Goal: Task Accomplishment & Management: Complete application form

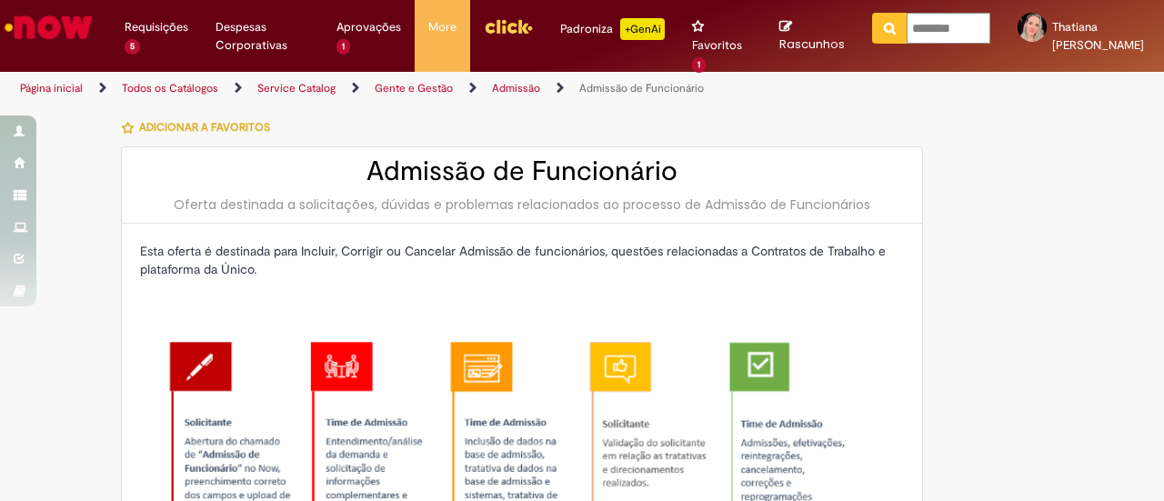
select select "**********"
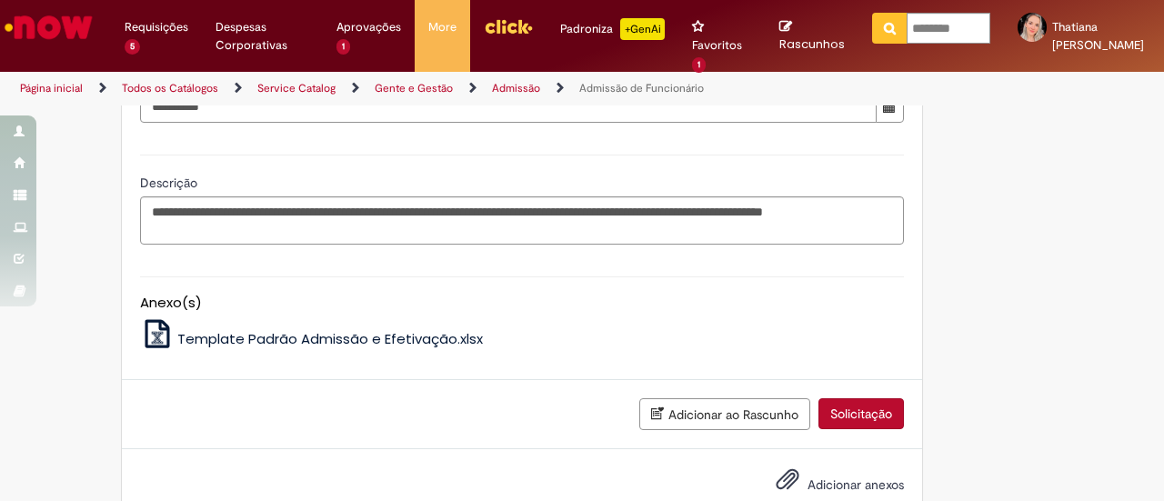
scroll to position [1348, 0]
click at [855, 428] on button "Solicitação" at bounding box center [860, 412] width 85 height 31
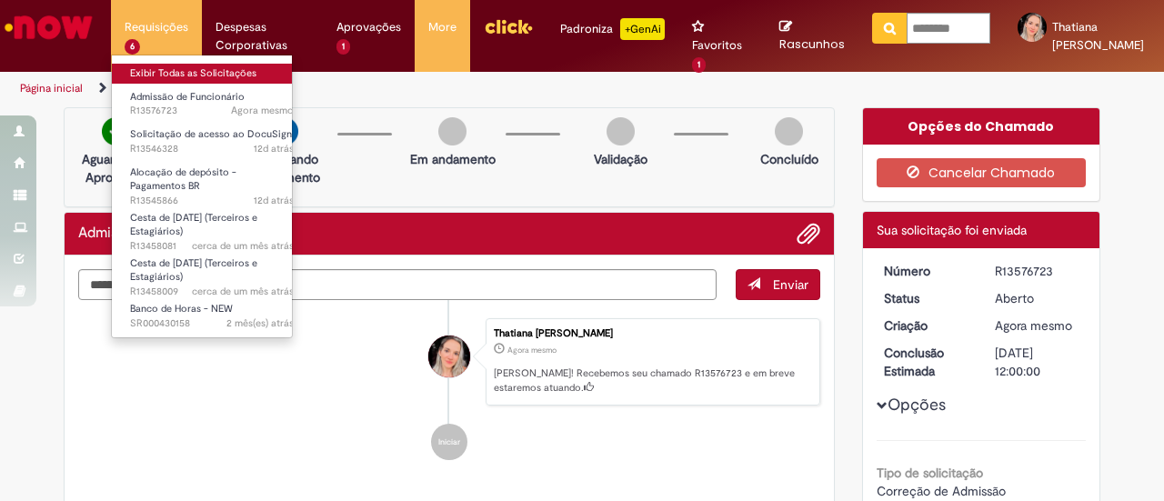
click at [163, 75] on link "Exibir Todas as Solicitações" at bounding box center [212, 74] width 200 height 20
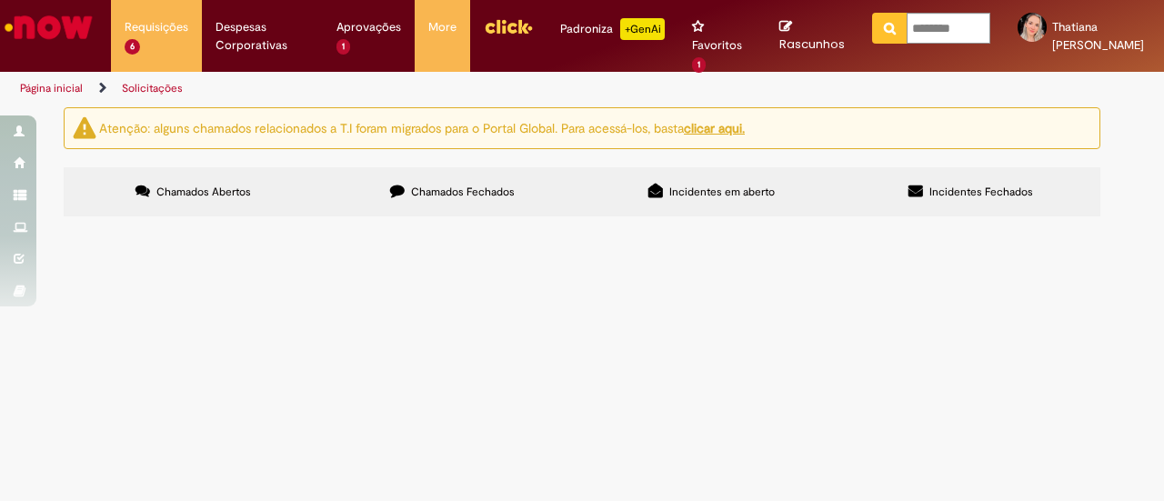
click at [0, 0] on span "Bom dia! Solicito ajuste da data de admissão da estagiária tecnica, devido ao p…" at bounding box center [0, 0] width 0 height 0
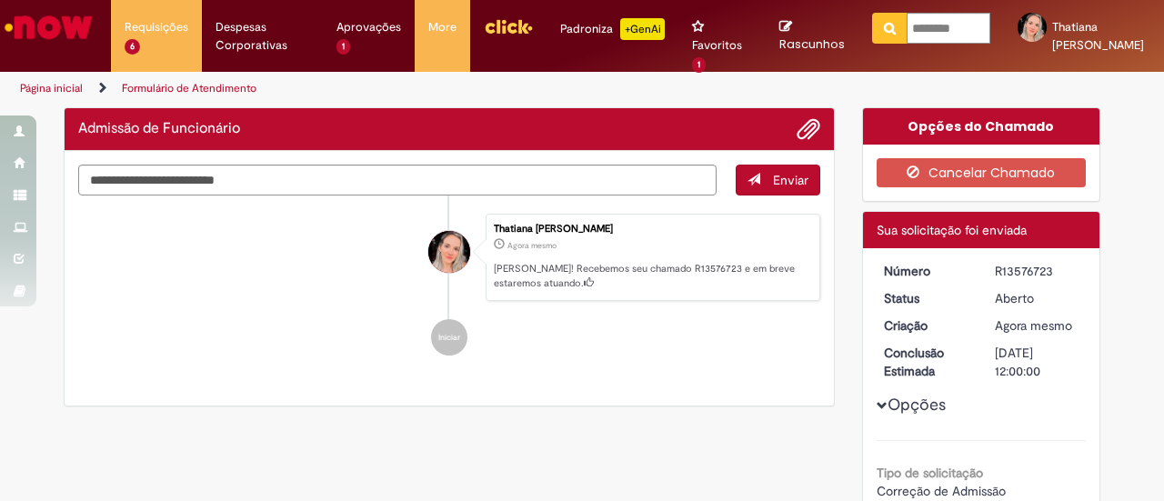
click at [0, 0] on button "Opções" at bounding box center [0, 0] width 0 height 0
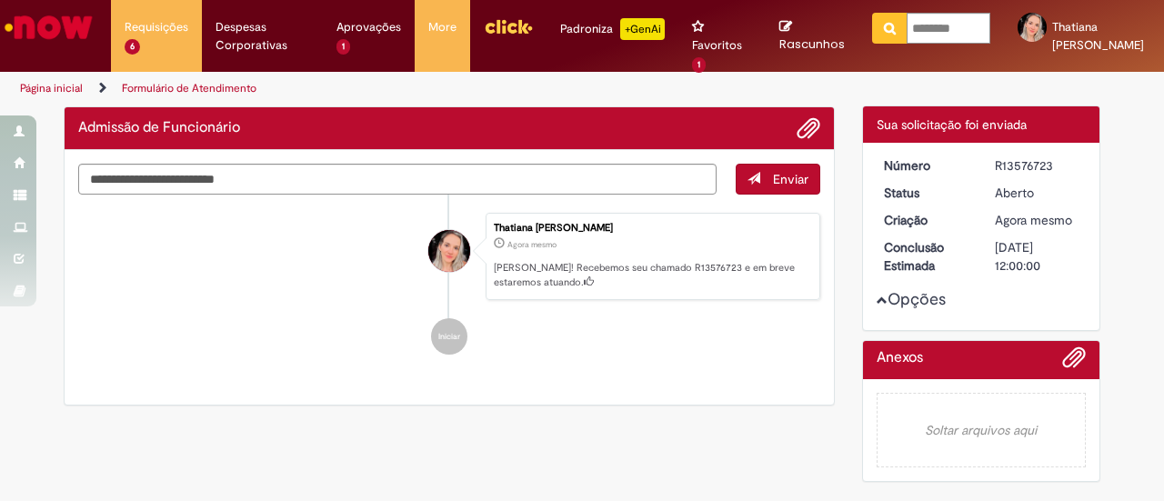
scroll to position [200, 0]
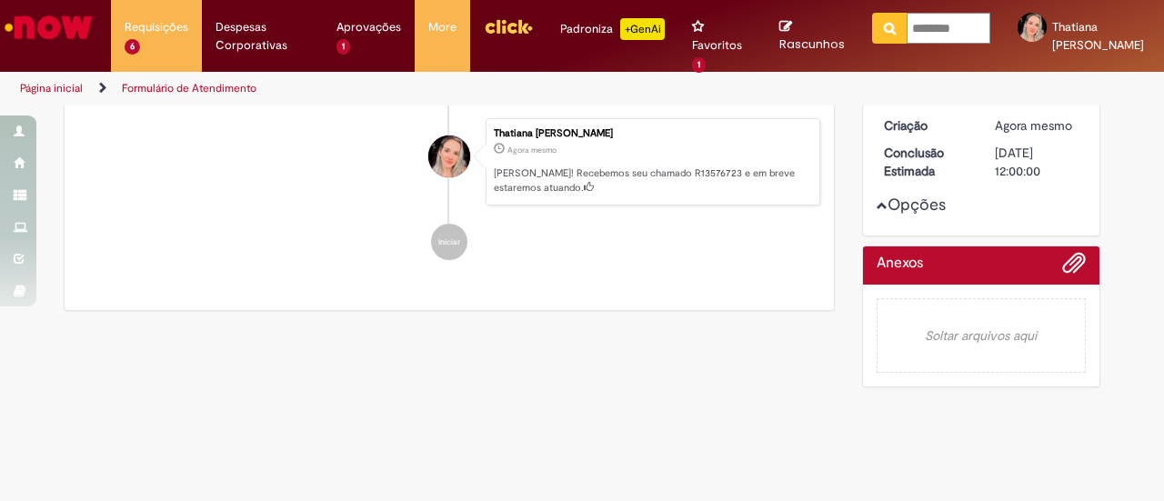
click at [0, 0] on button "Opções" at bounding box center [0, 0] width 0 height 0
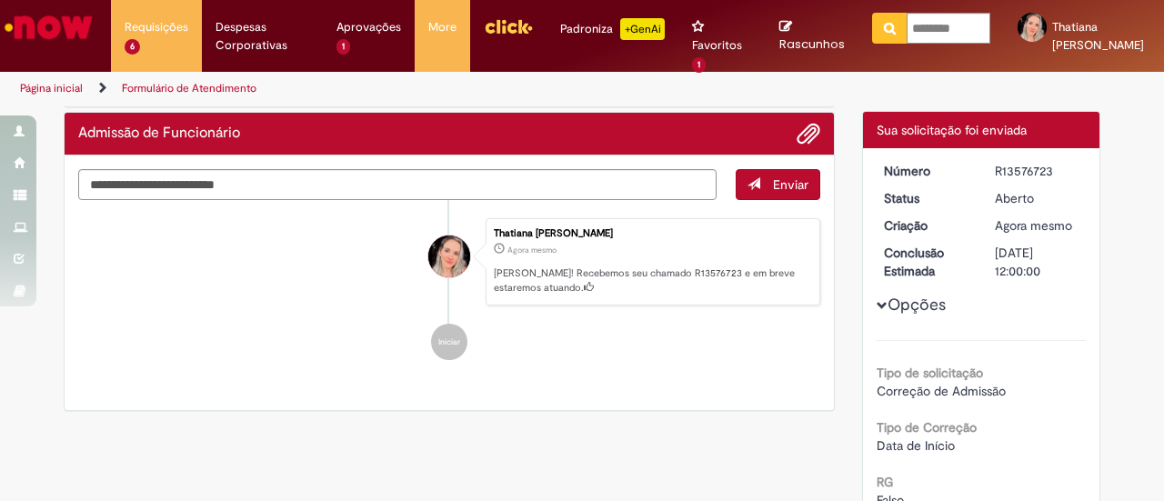
scroll to position [0, 0]
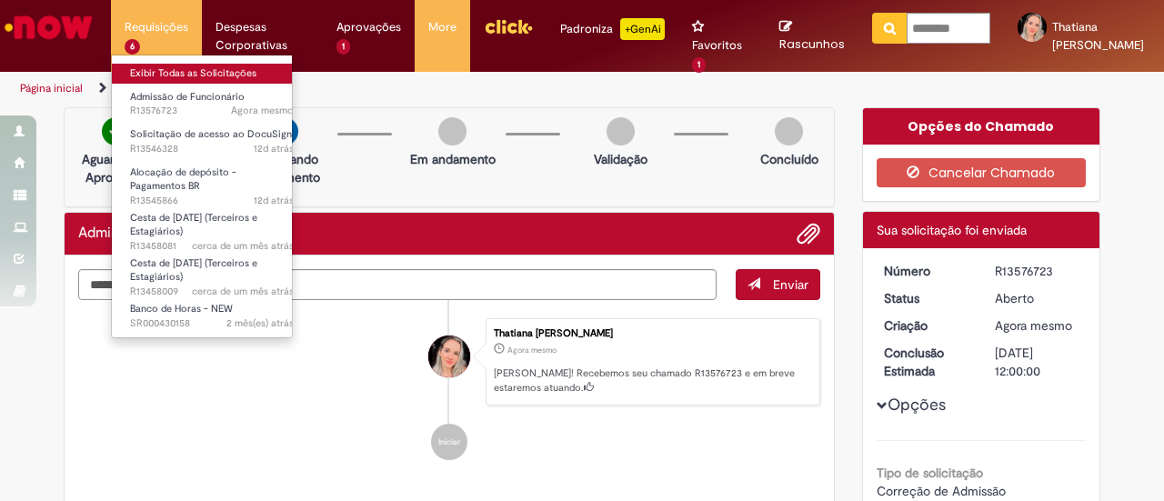
click at [181, 70] on link "Exibir Todas as Solicitações" at bounding box center [212, 74] width 200 height 20
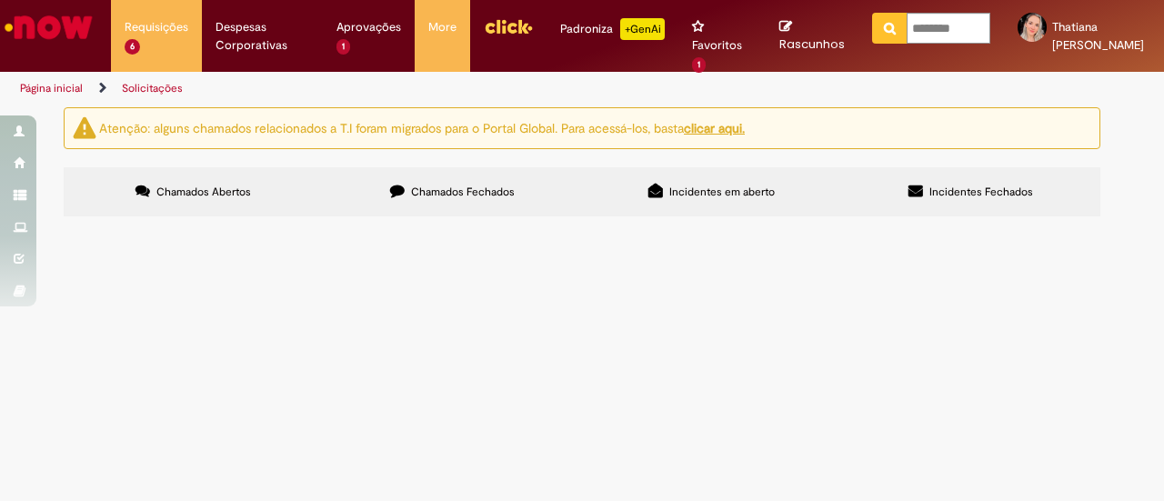
scroll to position [91, 0]
click at [0, 0] on span "Bom dia! Gostaria de devolver esse valor de R$1.600,00 para a : conta contabil …" at bounding box center [0, 0] width 0 height 0
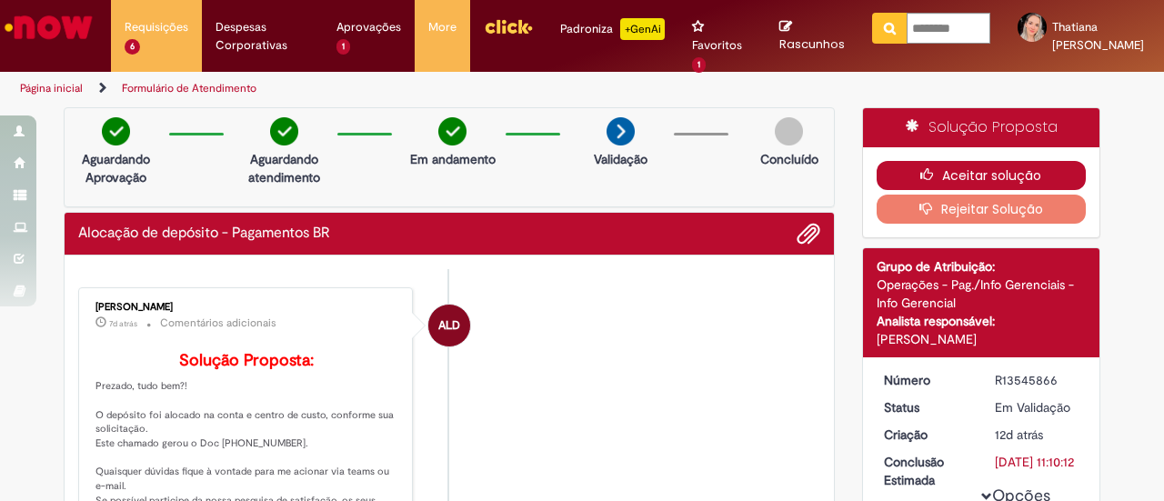
click at [1054, 172] on button "Aceitar solução" at bounding box center [982, 175] width 210 height 29
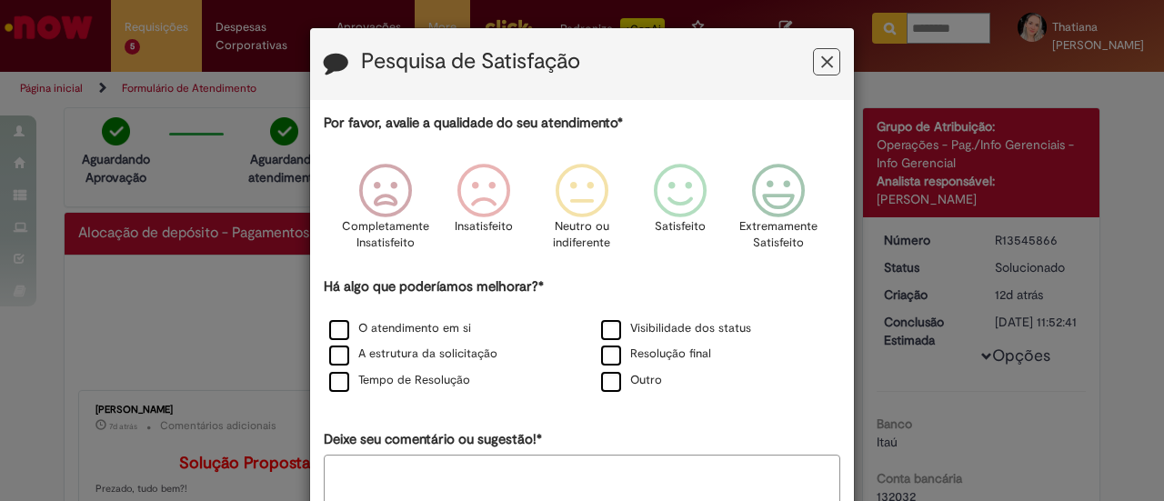
click at [1101, 21] on div "Pesquisa de Satisfação Por favor, avalie a qualidade do seu atendimento* Comple…" at bounding box center [582, 250] width 1164 height 501
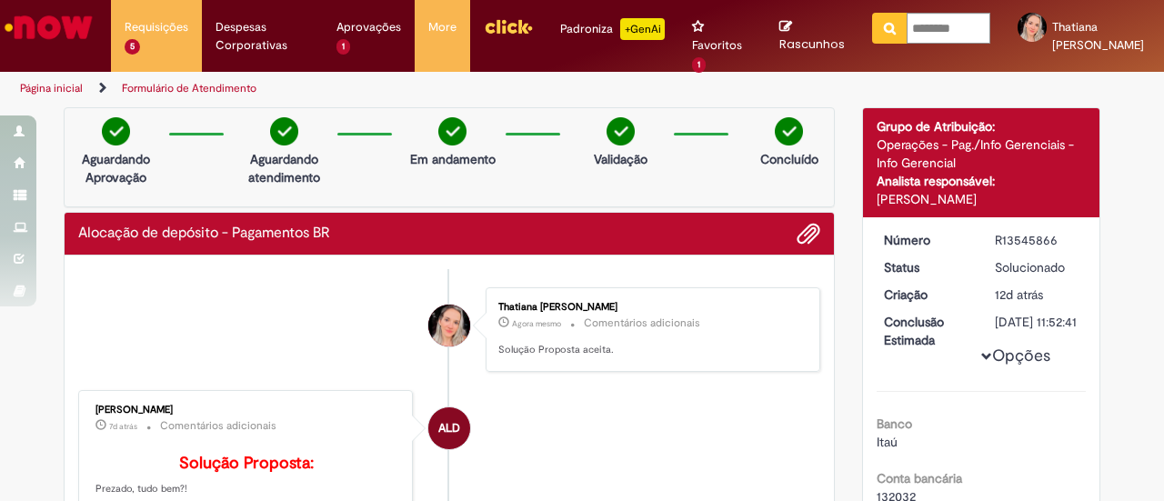
click at [1101, 21] on div "Pesquisa de Satisfação Por favor, avalie a qualidade do seu atendimento* Comple…" at bounding box center [582, 250] width 1164 height 501
